Goal: Task Accomplishment & Management: Manage account settings

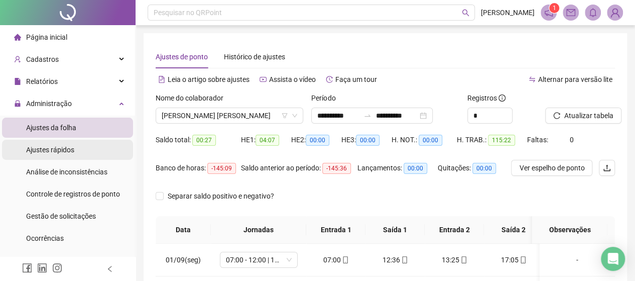
scroll to position [346, 0]
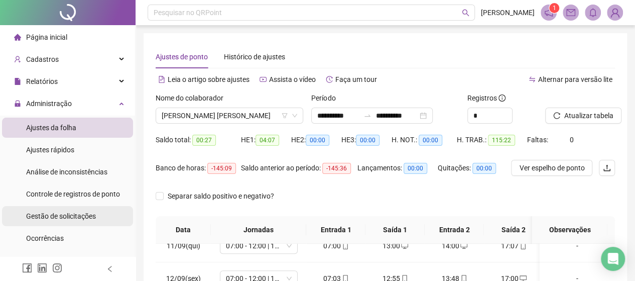
click at [82, 220] on span "Gestão de solicitações" at bounding box center [61, 216] width 70 height 8
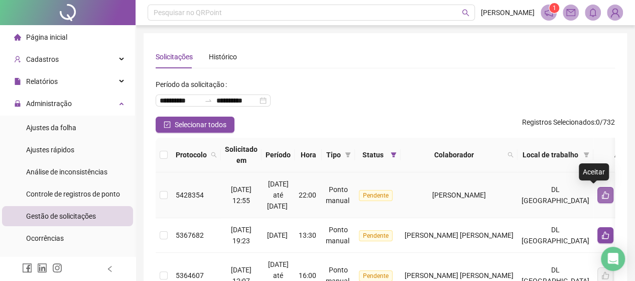
click at [602, 194] on icon "like" at bounding box center [606, 195] width 8 height 8
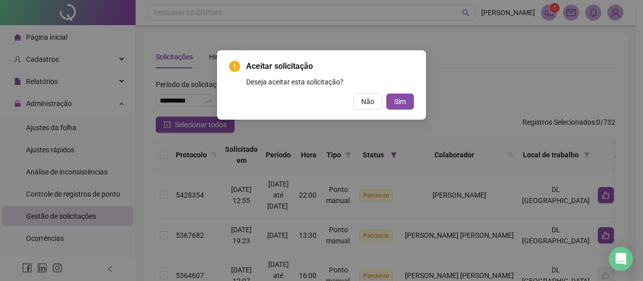
click at [412, 93] on div "Aceitar solicitação Deseja aceitar esta solicitação? Não Sim" at bounding box center [321, 84] width 185 height 49
click at [406, 101] on span "Sim" at bounding box center [400, 101] width 12 height 11
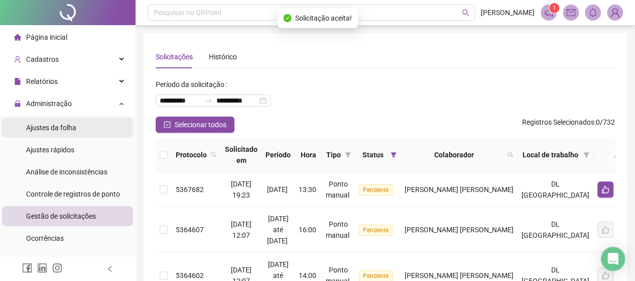
click at [64, 121] on div "Ajustes da folha" at bounding box center [51, 128] width 50 height 20
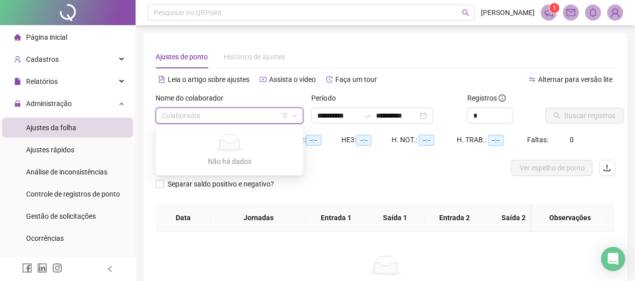
click at [187, 120] on input "search" at bounding box center [225, 115] width 127 height 15
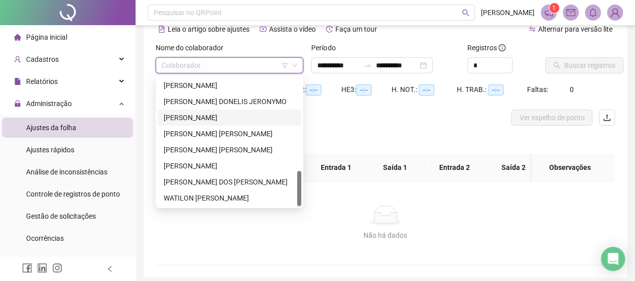
scroll to position [287, 0]
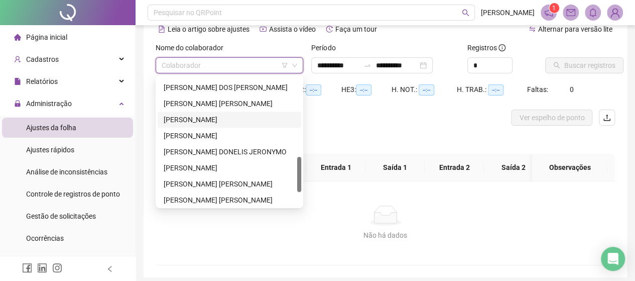
click at [218, 123] on div "[PERSON_NAME]" at bounding box center [230, 119] width 132 height 11
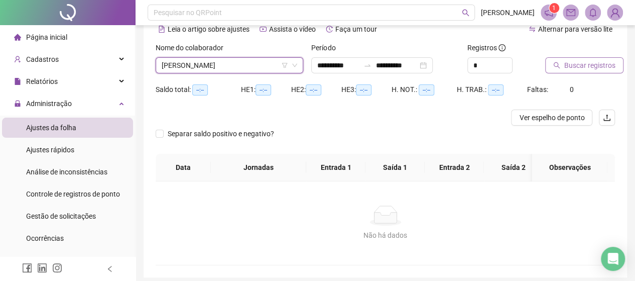
click at [590, 65] on span "Buscar registros" at bounding box center [590, 65] width 51 height 11
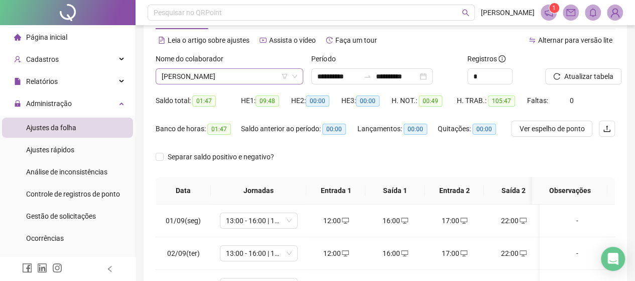
scroll to position [0, 0]
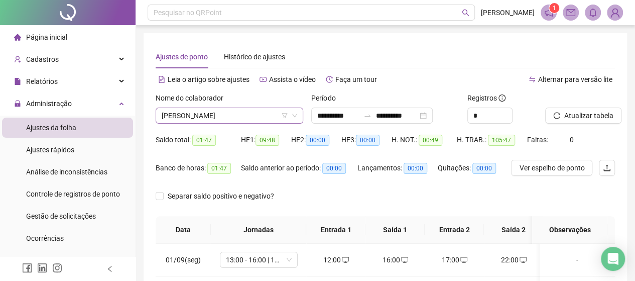
click at [197, 117] on span "[PERSON_NAME]" at bounding box center [230, 115] width 136 height 15
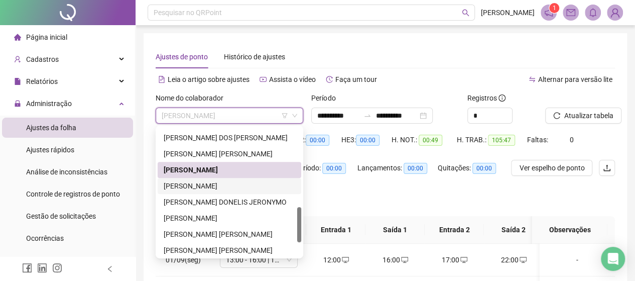
click at [213, 188] on div "[PERSON_NAME]" at bounding box center [230, 185] width 132 height 11
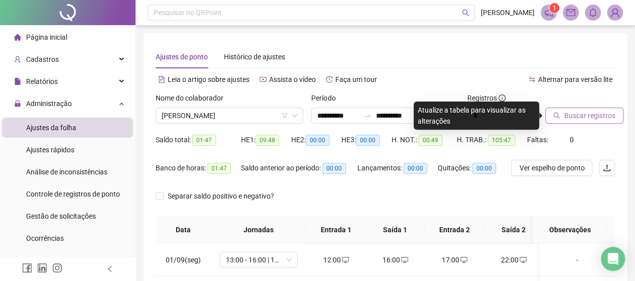
click at [575, 117] on span "Buscar registros" at bounding box center [590, 115] width 51 height 11
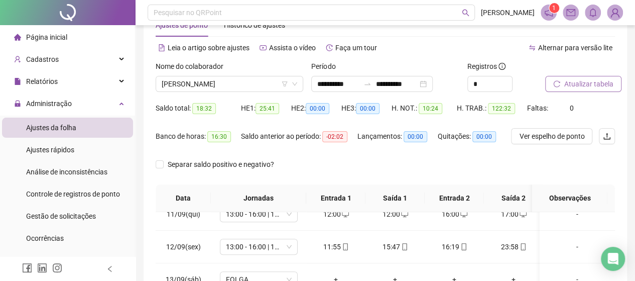
scroll to position [31, 0]
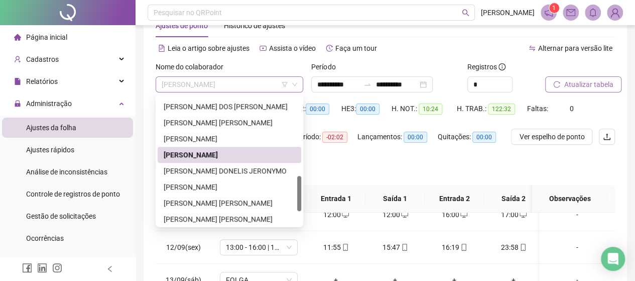
click at [246, 82] on span "[PERSON_NAME]" at bounding box center [230, 84] width 136 height 15
click at [230, 103] on div "[PERSON_NAME] DOS [PERSON_NAME]" at bounding box center [230, 106] width 132 height 11
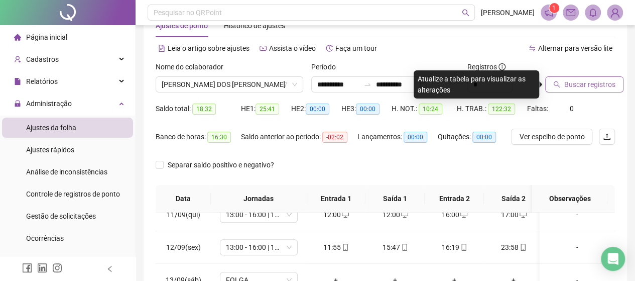
click at [596, 88] on span "Buscar registros" at bounding box center [590, 84] width 51 height 11
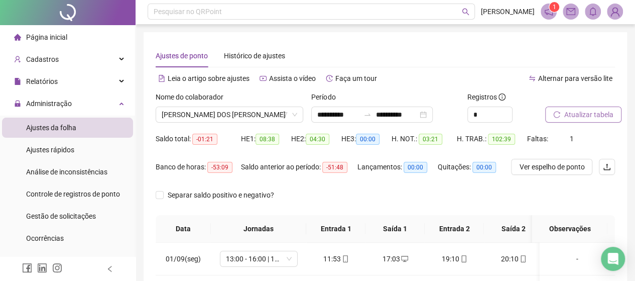
scroll to position [0, 0]
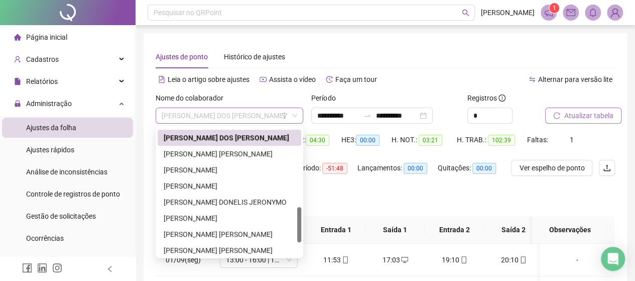
click at [265, 122] on span "[PERSON_NAME] DOS [PERSON_NAME]" at bounding box center [230, 115] width 136 height 15
click at [232, 199] on div "[PERSON_NAME] DONELIS JERONYMO" at bounding box center [230, 201] width 132 height 11
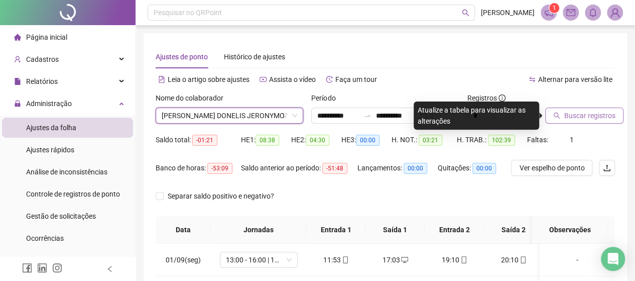
click at [576, 115] on span "Buscar registros" at bounding box center [590, 115] width 51 height 11
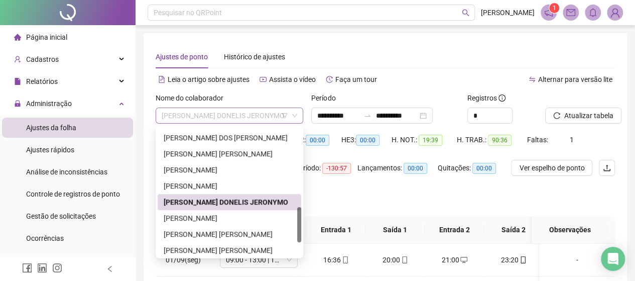
click at [267, 121] on span "[PERSON_NAME] DONELIS JERONYMO" at bounding box center [230, 115] width 136 height 15
click at [235, 229] on div "[PERSON_NAME] [PERSON_NAME]" at bounding box center [230, 234] width 132 height 11
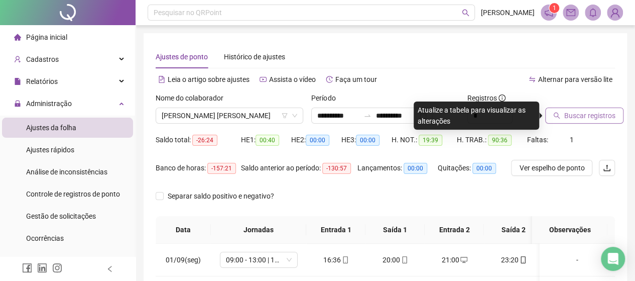
click at [599, 111] on span "Buscar registros" at bounding box center [590, 115] width 51 height 11
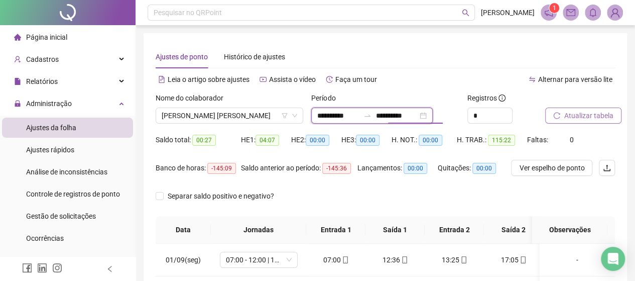
click at [408, 115] on input "**********" at bounding box center [397, 115] width 42 height 11
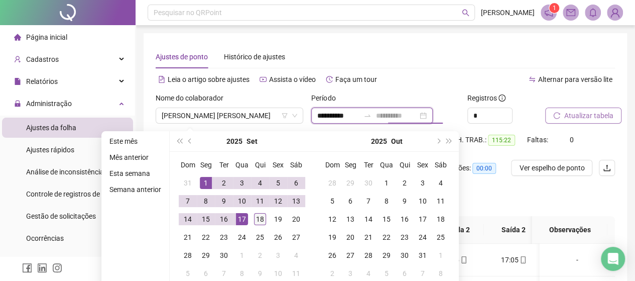
type input "**********"
click at [265, 215] on td "18" at bounding box center [260, 219] width 18 height 18
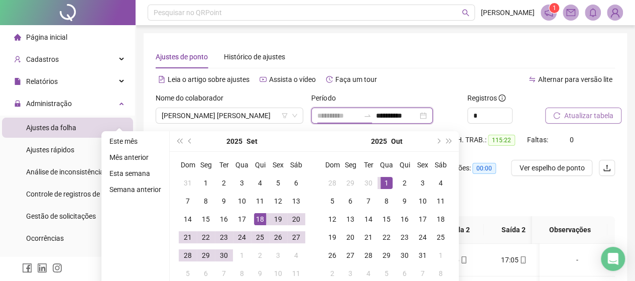
type input "**********"
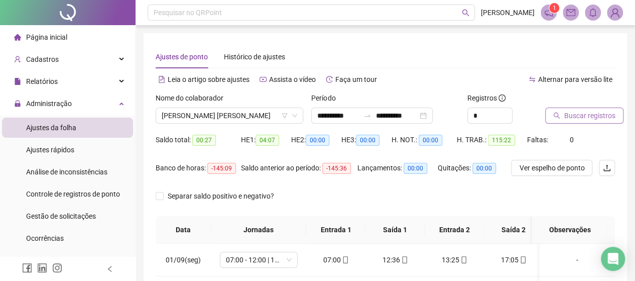
click at [579, 122] on button "Buscar registros" at bounding box center [585, 115] width 78 height 16
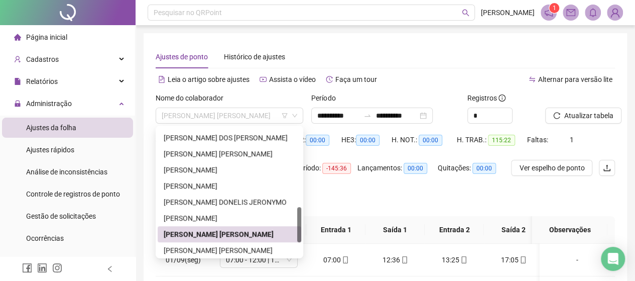
click at [239, 108] on span "[PERSON_NAME] [PERSON_NAME]" at bounding box center [230, 115] width 136 height 15
click at [197, 247] on div "[PERSON_NAME] [PERSON_NAME]" at bounding box center [230, 250] width 132 height 11
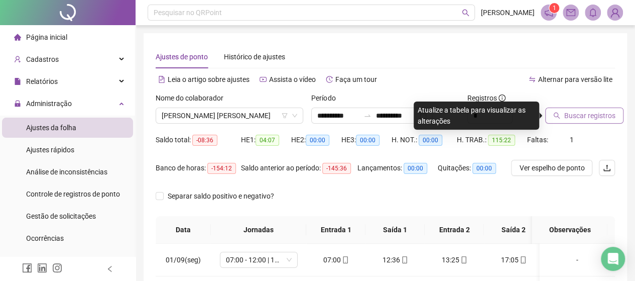
click at [599, 121] on button "Buscar registros" at bounding box center [585, 115] width 78 height 16
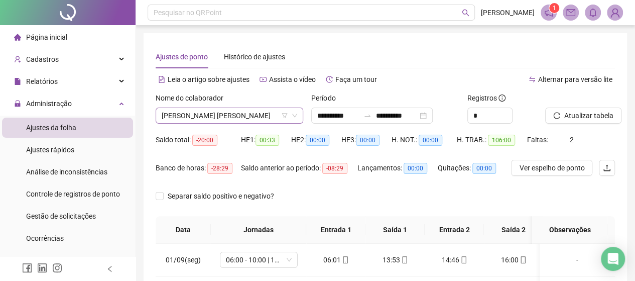
scroll to position [289, 0]
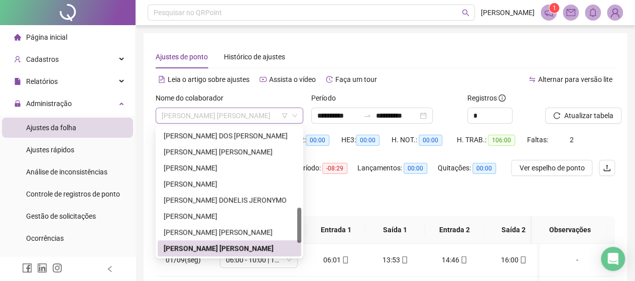
click at [236, 111] on span "[PERSON_NAME] [PERSON_NAME]" at bounding box center [230, 115] width 136 height 15
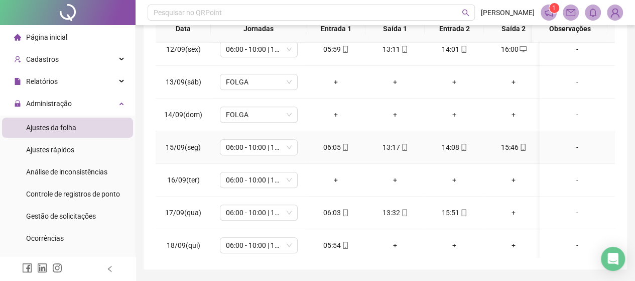
scroll to position [378, 0]
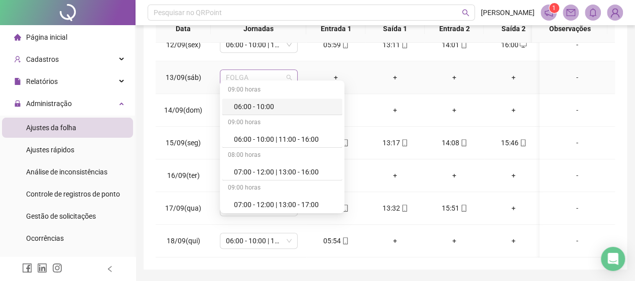
click at [251, 70] on span "FOLGA" at bounding box center [259, 77] width 66 height 15
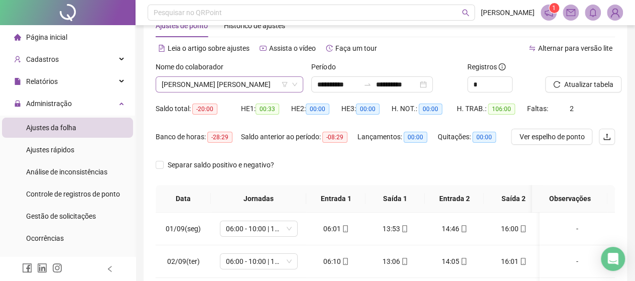
scroll to position [0, 0]
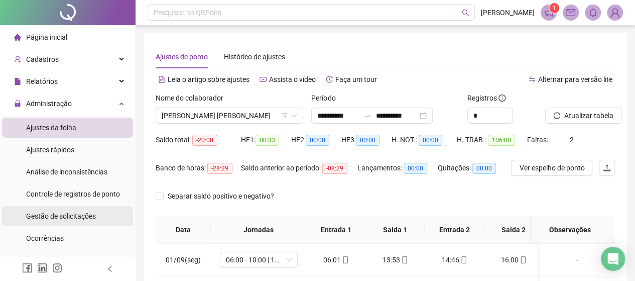
click at [68, 218] on span "Gestão de solicitações" at bounding box center [61, 216] width 70 height 8
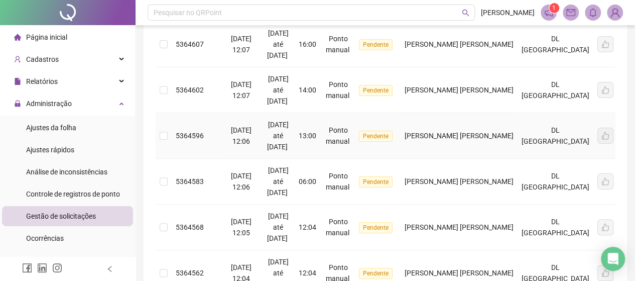
scroll to position [201, 0]
